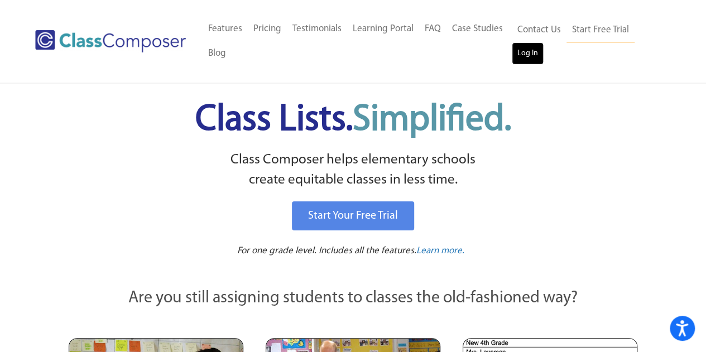
click at [524, 55] on link "Log In" at bounding box center [528, 53] width 32 height 22
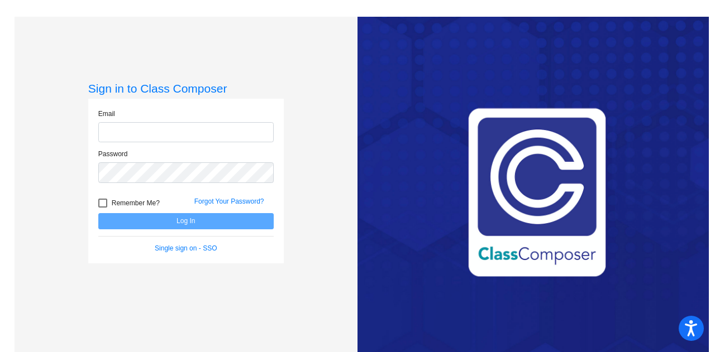
type input "[PERSON_NAME][EMAIL_ADDRESS][DOMAIN_NAME]"
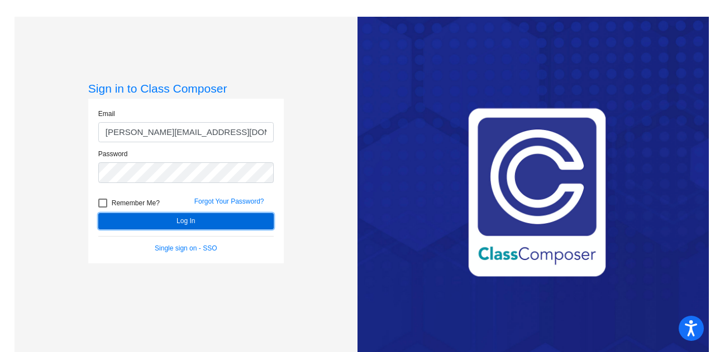
click at [190, 222] on button "Log In" at bounding box center [185, 221] width 175 height 16
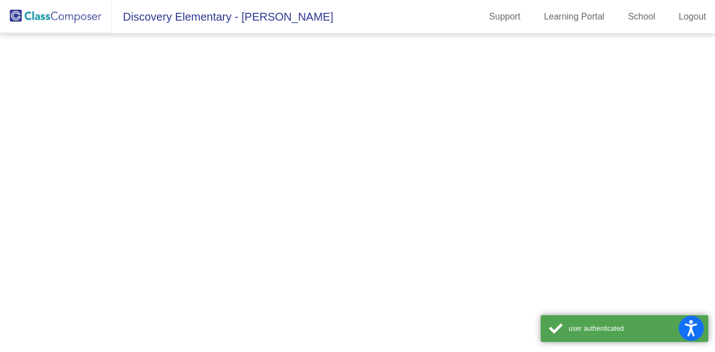
click at [190, 222] on mat-sidenav-content at bounding box center [357, 193] width 715 height 319
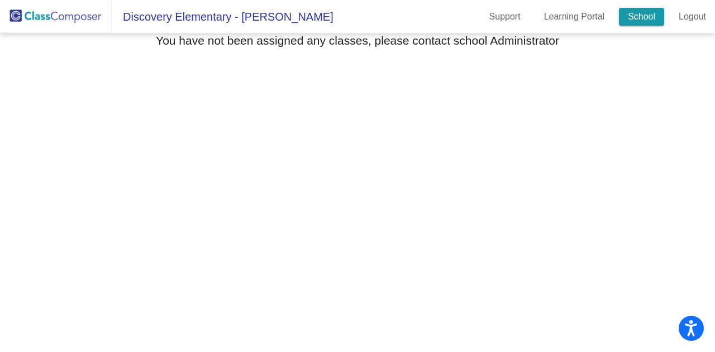
click at [648, 17] on link "School" at bounding box center [641, 17] width 45 height 18
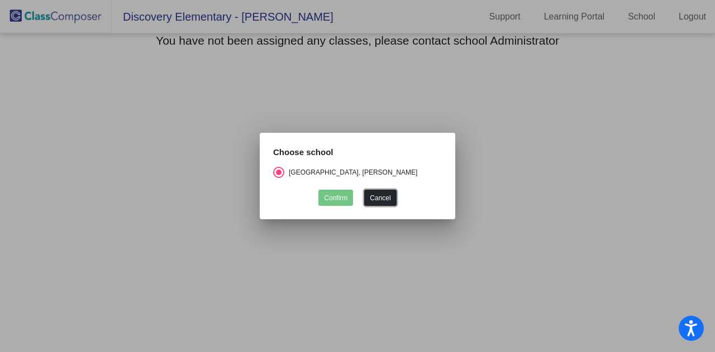
click at [366, 199] on button "Cancel" at bounding box center [380, 198] width 32 height 16
